Goal: Use online tool/utility: Utilize a website feature to perform a specific function

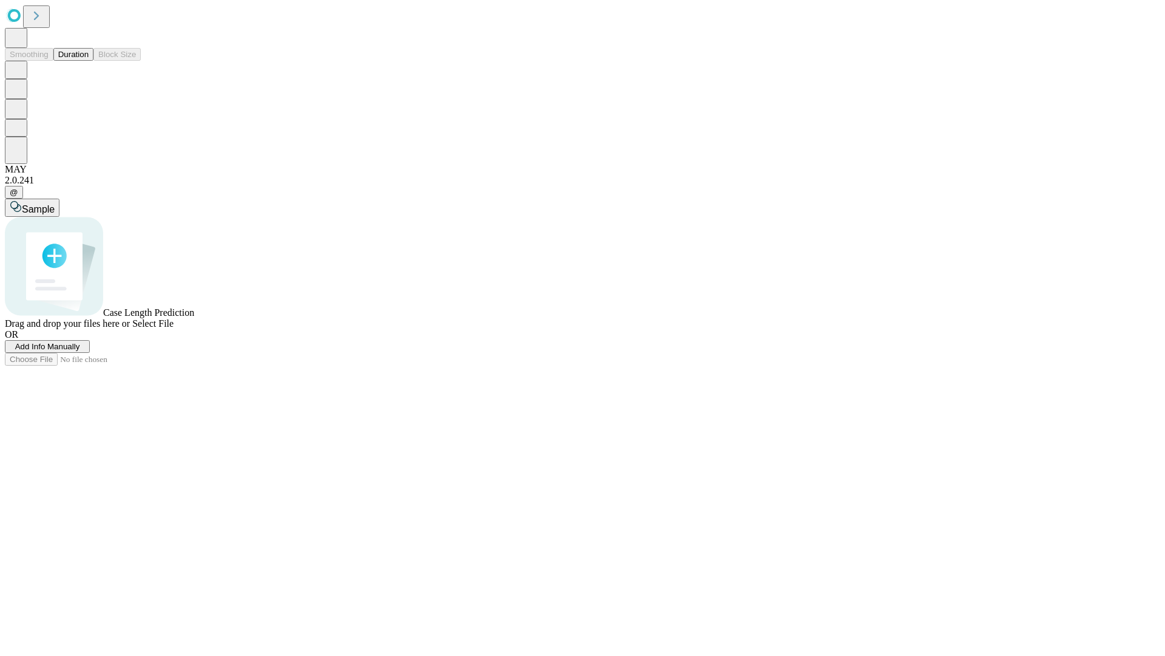
click at [89, 61] on button "Duration" at bounding box center [73, 54] width 40 height 13
click at [55, 204] on span "Sample" at bounding box center [38, 209] width 33 height 10
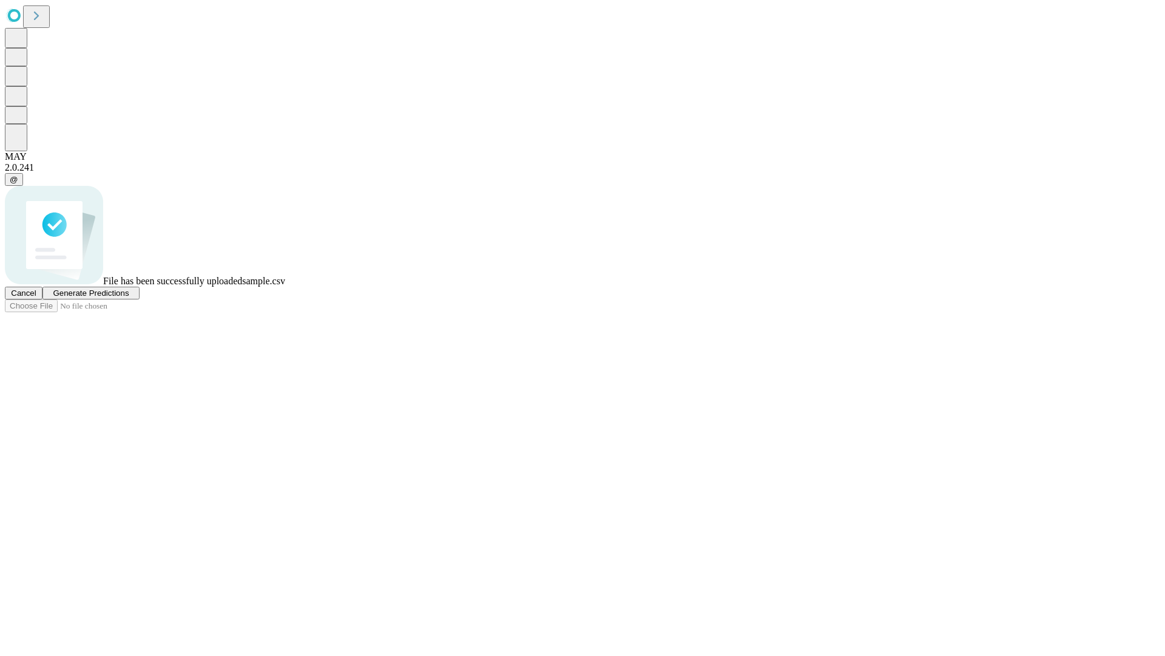
click at [129, 297] on span "Generate Predictions" at bounding box center [91, 292] width 76 height 9
